Goal: Go to known website: Go to known website

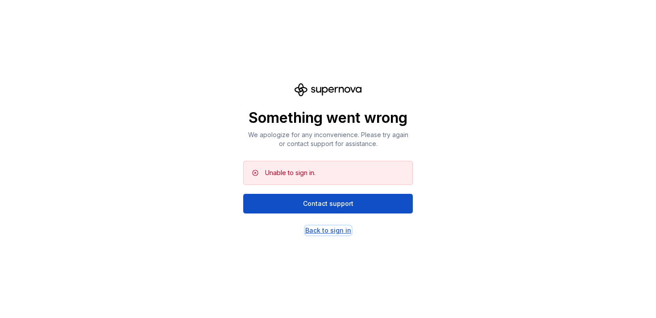
click at [334, 232] on div "Back to sign in" at bounding box center [328, 230] width 46 height 9
